Goal: Task Accomplishment & Management: Use online tool/utility

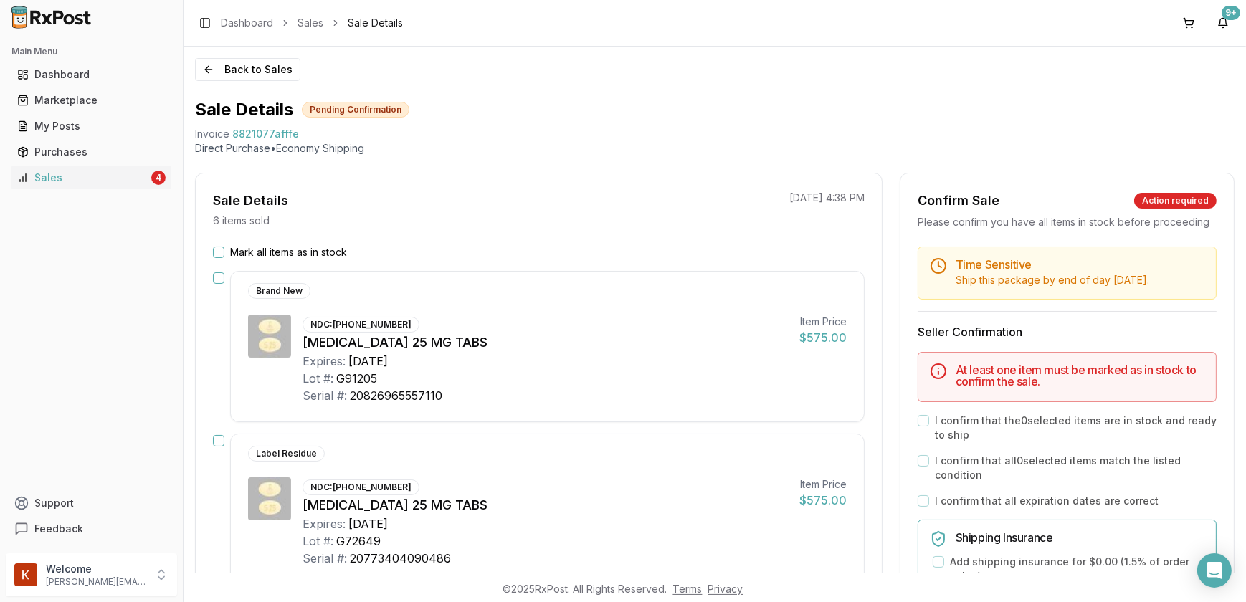
click at [218, 247] on button "Mark all items as in stock" at bounding box center [218, 252] width 11 height 11
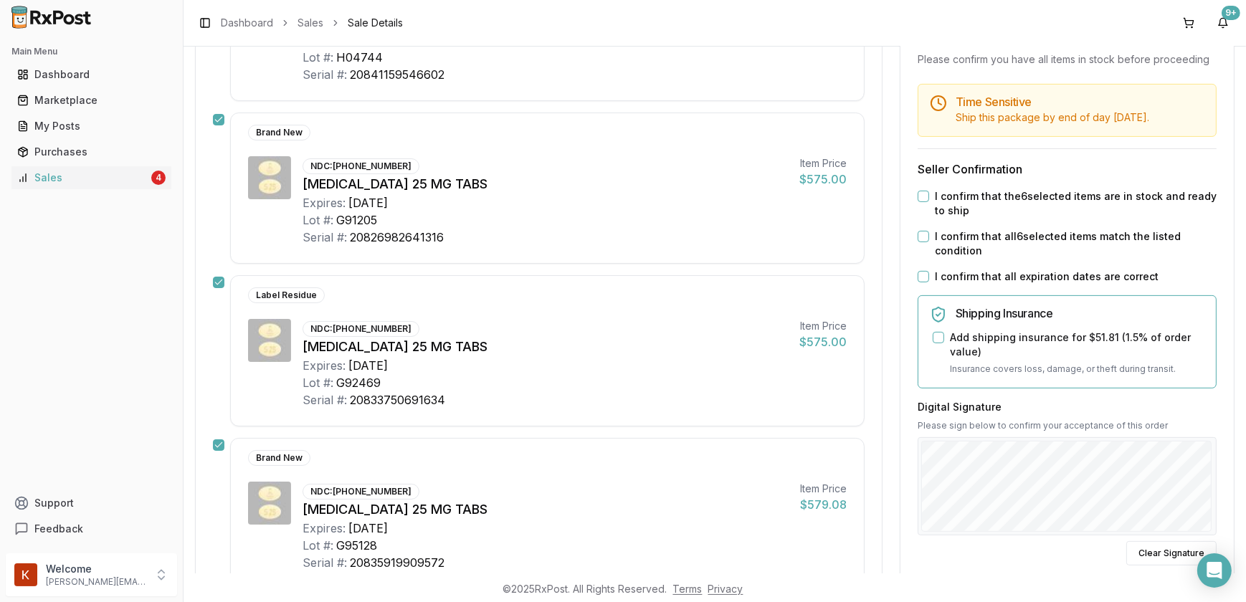
scroll to position [645, 0]
click at [924, 196] on button "I confirm that the 6 selected items are in stock and ready to ship" at bounding box center [923, 197] width 11 height 11
click at [924, 233] on button "I confirm that all 6 selected items match the listed condition" at bounding box center [923, 237] width 11 height 11
click at [919, 273] on button "I confirm that all expiration dates are correct" at bounding box center [923, 278] width 11 height 11
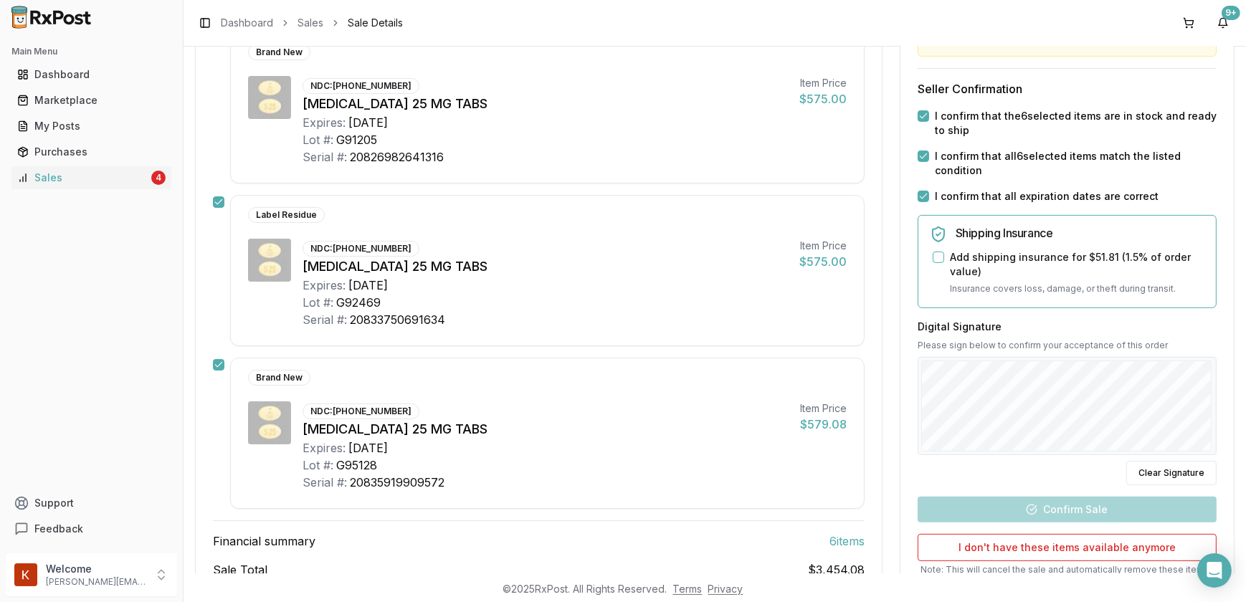
scroll to position [840, 0]
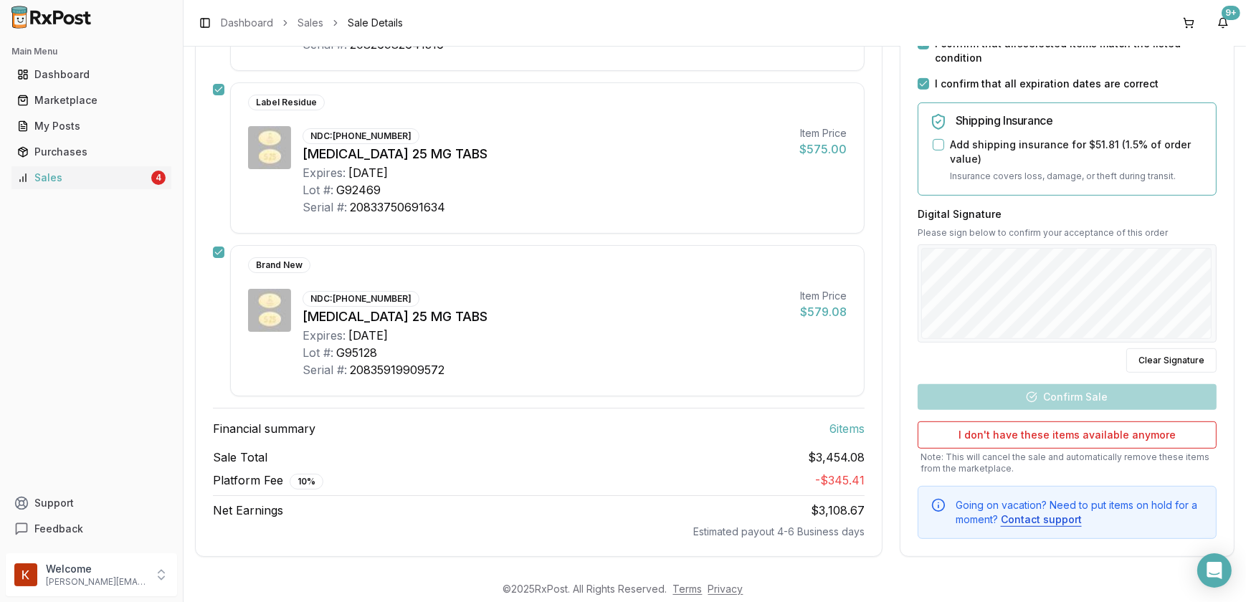
click at [962, 333] on div at bounding box center [1067, 293] width 299 height 99
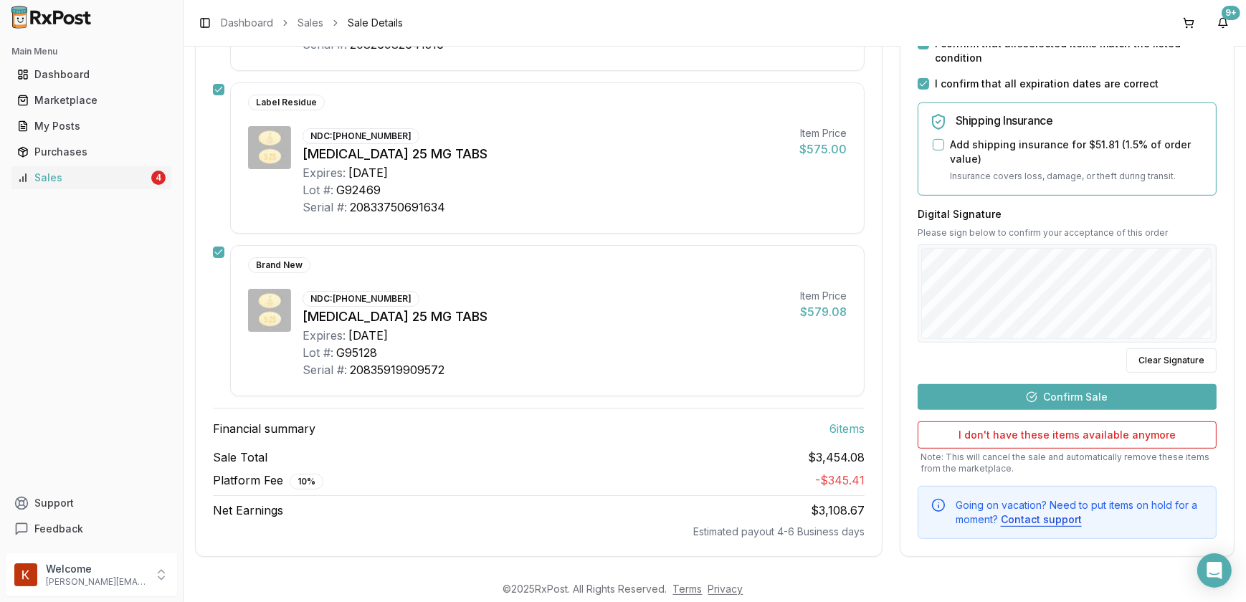
click at [1055, 387] on button "Confirm Sale" at bounding box center [1067, 397] width 299 height 26
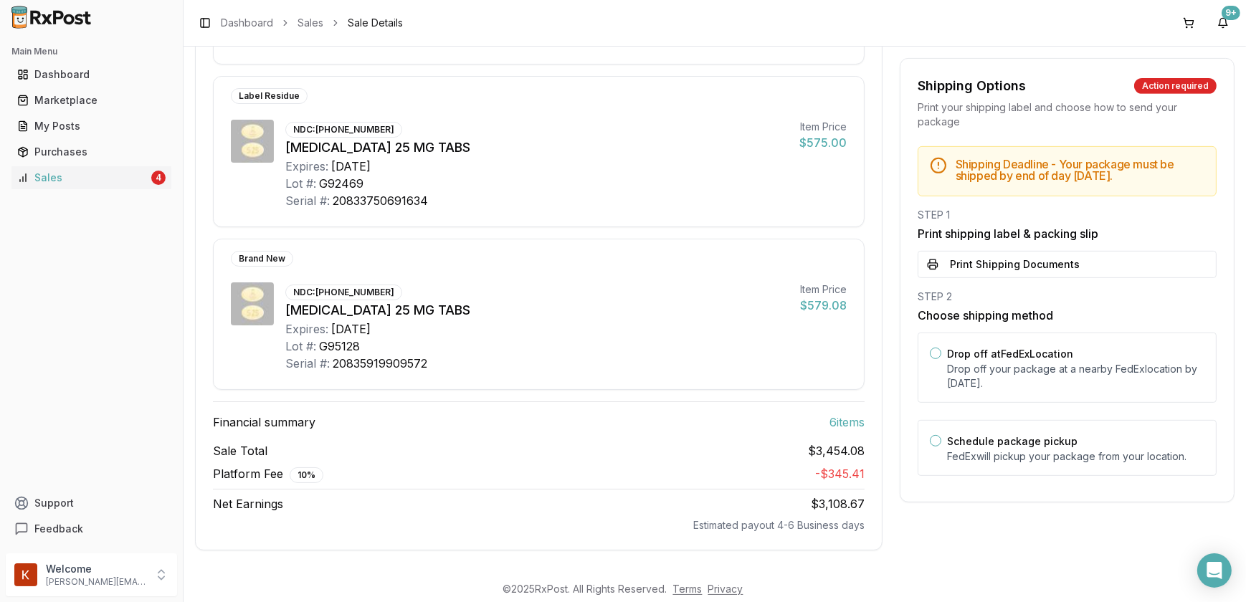
scroll to position [815, 0]
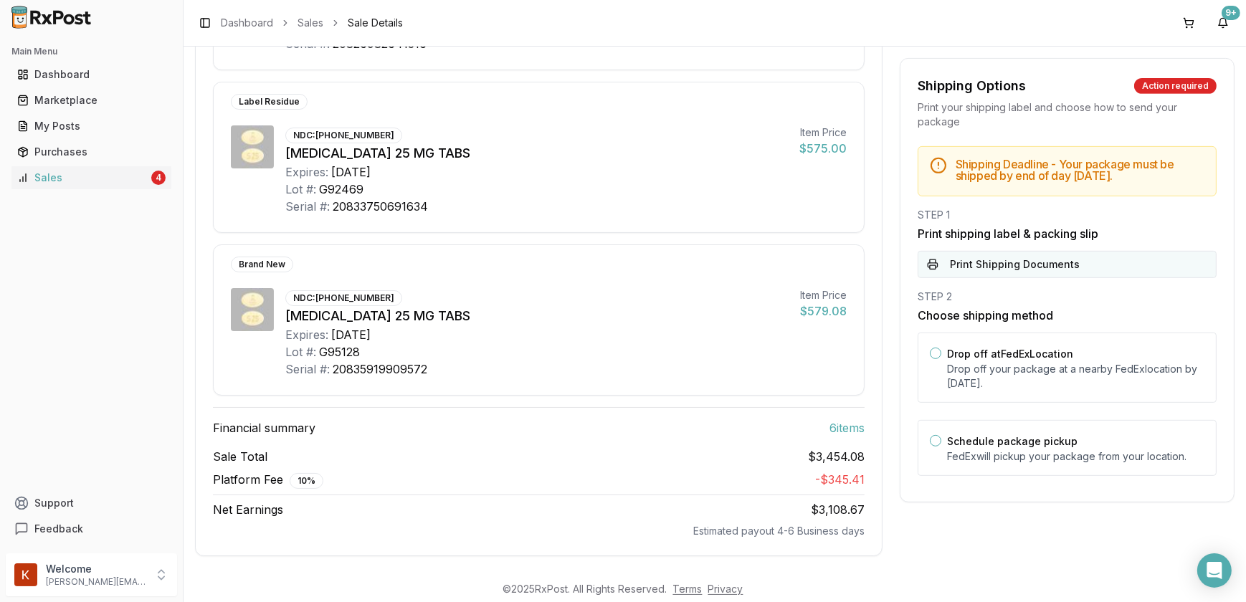
click at [1015, 267] on button "Print Shipping Documents" at bounding box center [1067, 264] width 299 height 27
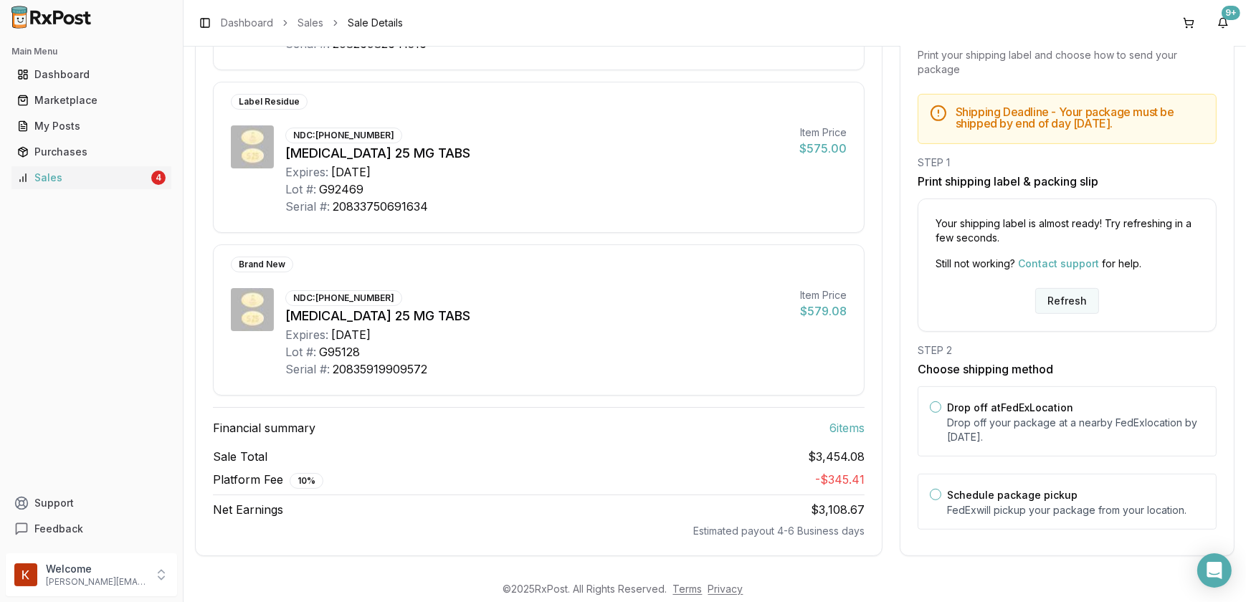
click at [1050, 288] on button "Refresh" at bounding box center [1068, 301] width 64 height 26
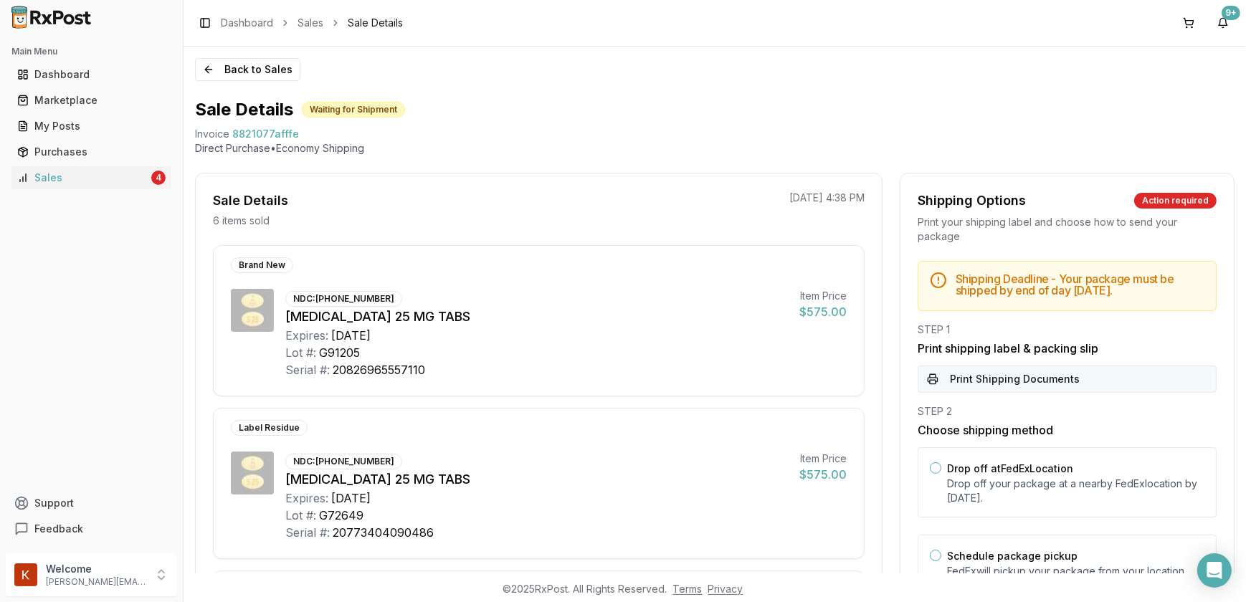
click at [1028, 392] on button "Print Shipping Documents" at bounding box center [1067, 379] width 299 height 27
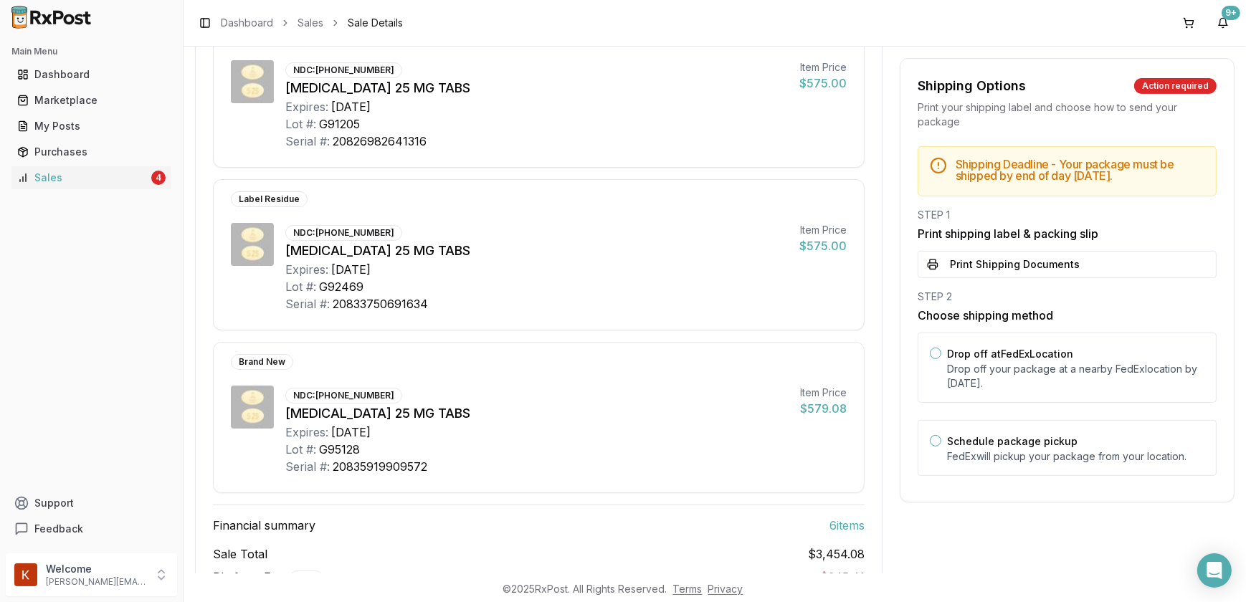
scroll to position [815, 0]
